Goal: Find specific page/section: Find specific page/section

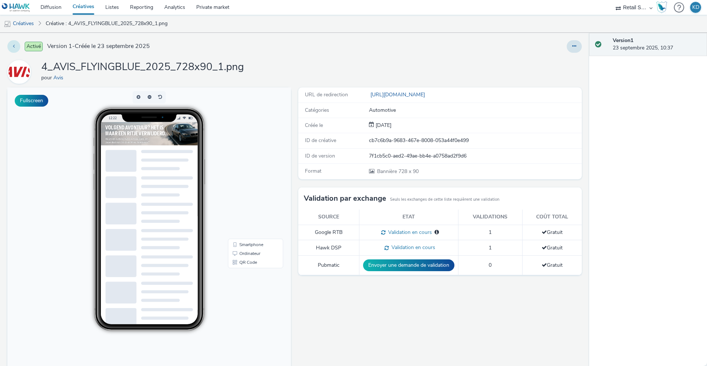
click at [10, 46] on button at bounding box center [13, 46] width 13 height 13
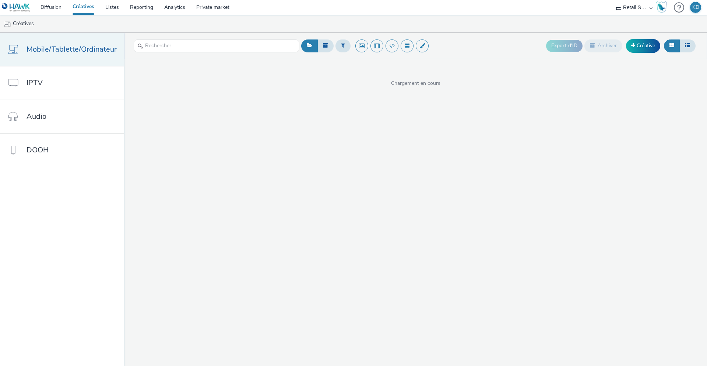
click at [91, 50] on span "Mobile/Tablette/Ordinateur" at bounding box center [72, 49] width 90 height 11
